Goal: Find specific page/section: Find specific page/section

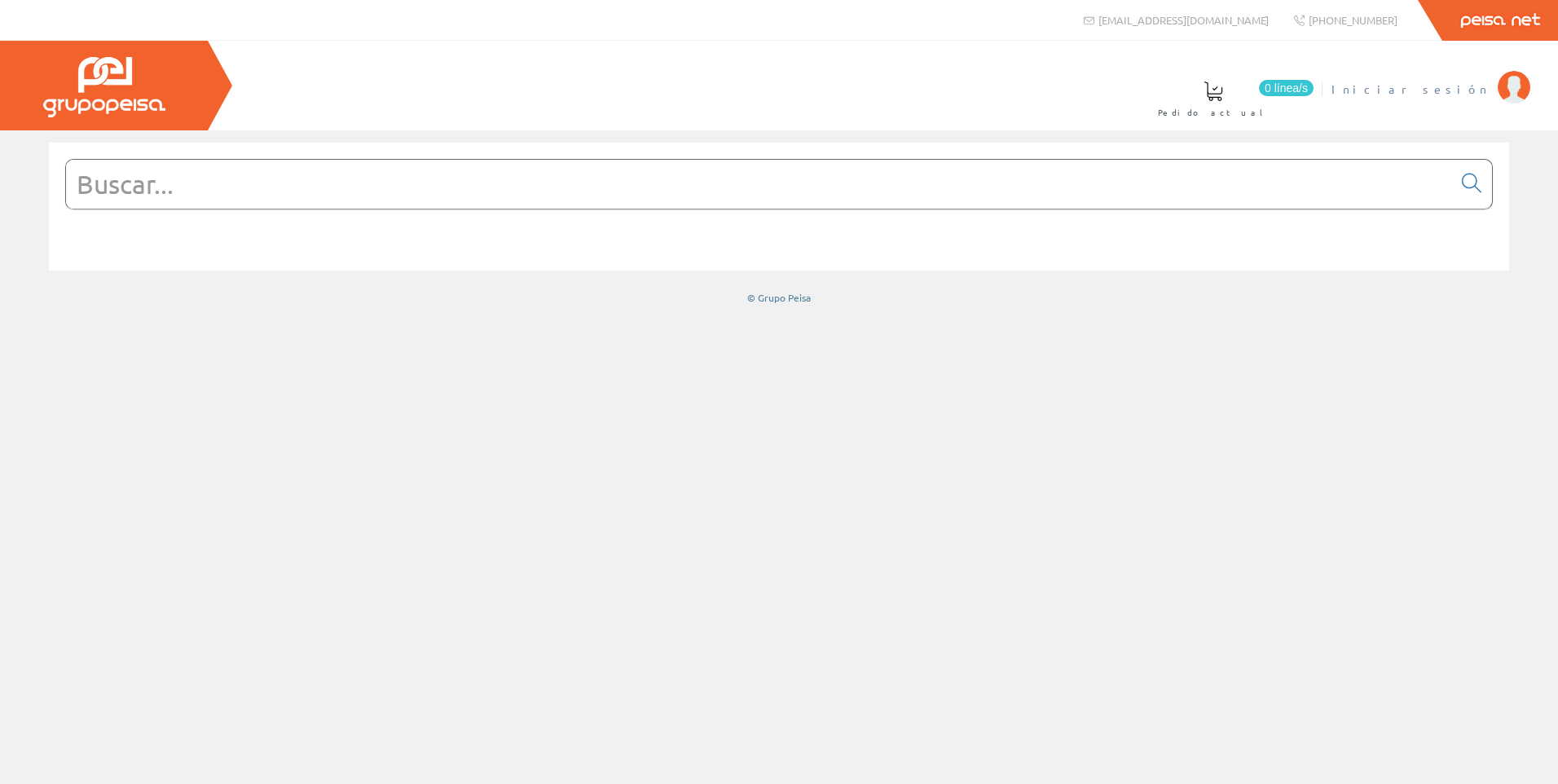
click at [1509, 87] on img at bounding box center [1514, 87] width 33 height 33
click at [154, 183] on input "text" at bounding box center [759, 184] width 1386 height 49
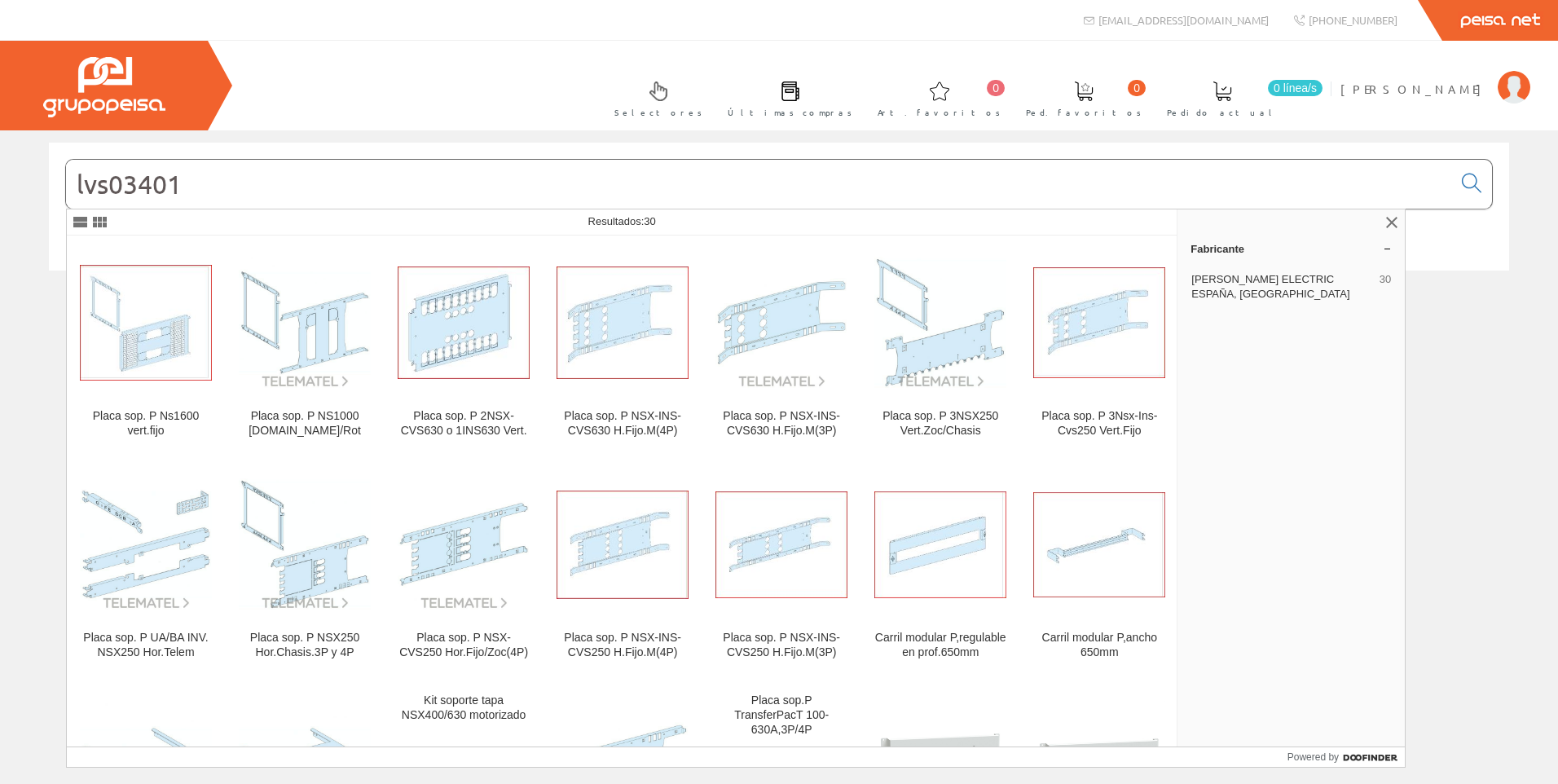
type input "lvs03401"
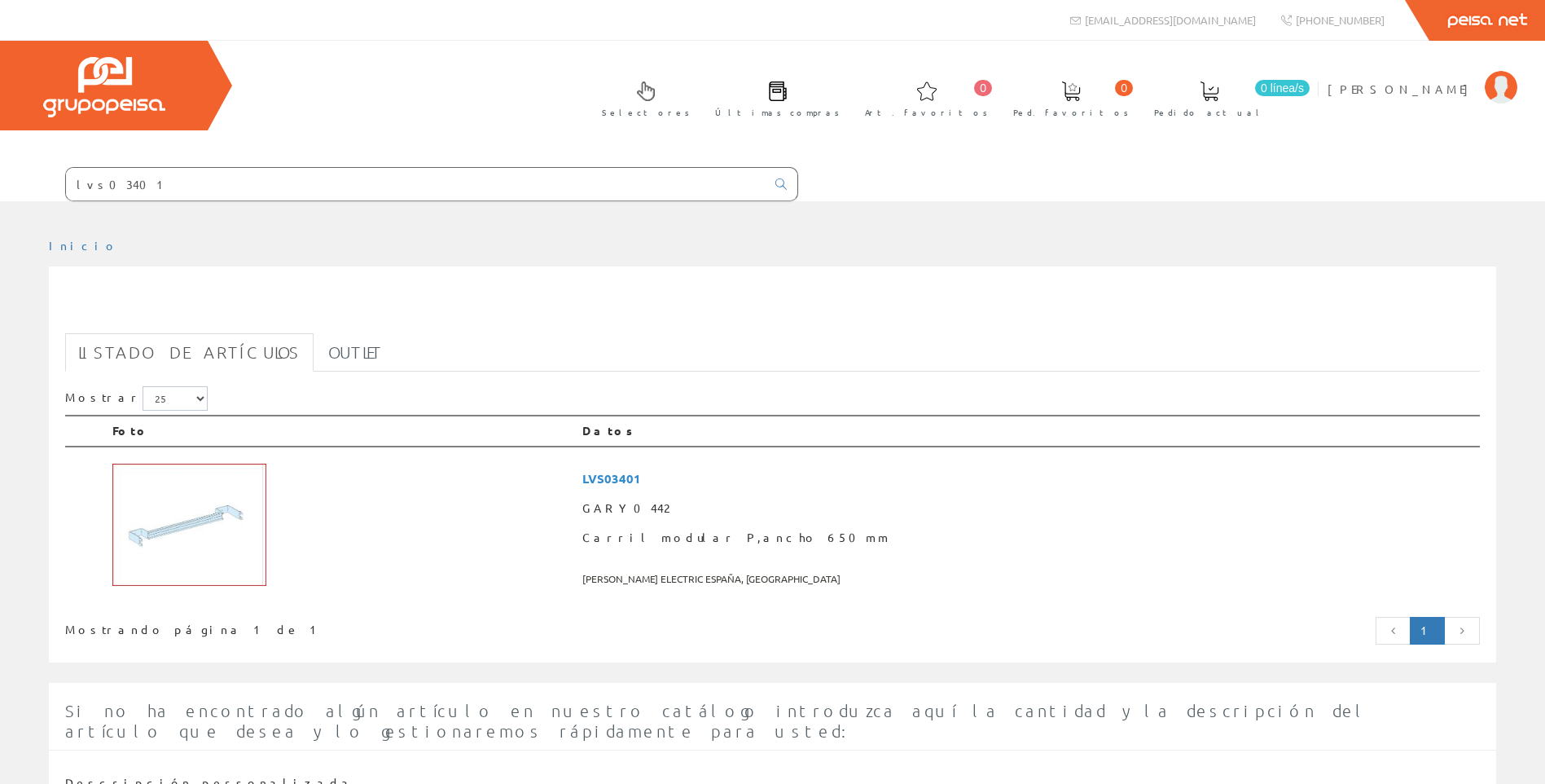
click at [119, 361] on link "Listado de artículos" at bounding box center [189, 352] width 249 height 38
click at [180, 537] on img at bounding box center [188, 524] width 154 height 122
